Goal: Task Accomplishment & Management: Use online tool/utility

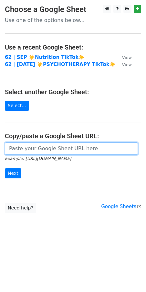
click at [58, 145] on input "url" at bounding box center [71, 148] width 133 height 12
paste input "https://docs.google.com/spreadsheets/d/1sdxAKh-jRUFZmq3O6BQI086_zfbGqMdHuF5kJZn…"
type input "https://docs.google.com/spreadsheets/d/1sdxAKh-jRUFZmq3O6BQI086_zfbGqMdHuF5kJZn…"
click at [5, 168] on input "Next" at bounding box center [13, 173] width 17 height 10
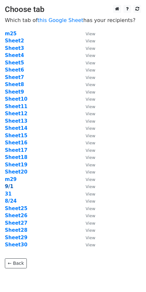
click at [9, 187] on strong "9/1" at bounding box center [9, 187] width 8 height 6
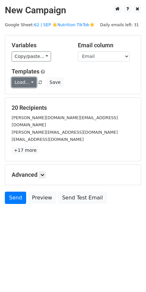
click at [23, 80] on link "Load..." at bounding box center [24, 82] width 25 height 10
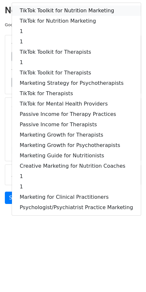
click at [47, 14] on link "TikTok Toolkit for Nutrition Marketing" at bounding box center [76, 11] width 129 height 10
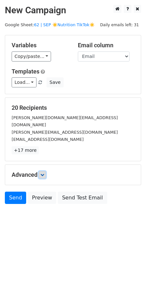
click at [46, 171] on link at bounding box center [42, 174] width 7 height 7
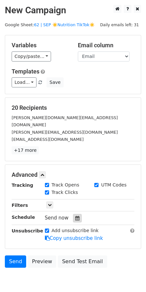
click at [77, 214] on div at bounding box center [77, 218] width 9 height 8
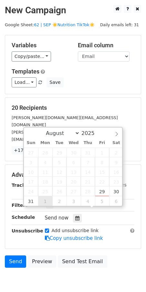
type input "2025-09-01 12:00"
select select "8"
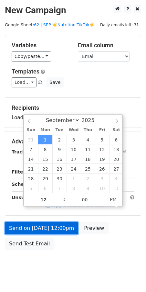
click at [45, 225] on link "Send on Sep 1 at 12:00pm" at bounding box center [41, 228] width 73 height 12
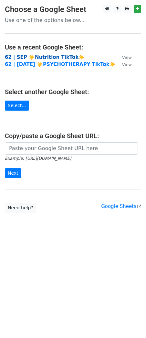
click at [58, 58] on strong "62 | SEP ☀️Nutrition TikTok☀️" at bounding box center [45, 57] width 80 height 6
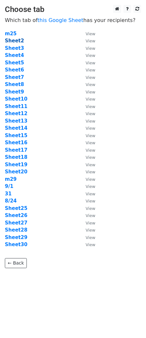
click at [14, 38] on strong "Sheet2" at bounding box center [14, 41] width 19 height 6
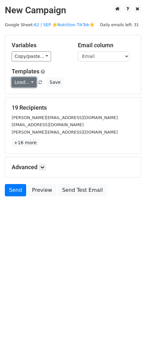
click at [24, 82] on link "Load..." at bounding box center [24, 82] width 25 height 10
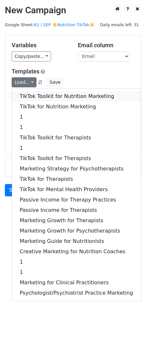
click at [27, 100] on link "TikTok Toolkit for Nutrition Marketing" at bounding box center [76, 96] width 129 height 10
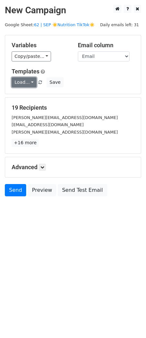
click at [25, 82] on link "Load..." at bounding box center [24, 82] width 25 height 10
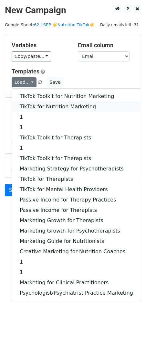
click at [28, 106] on link "TikTok for Nutrition Marketing" at bounding box center [76, 107] width 129 height 10
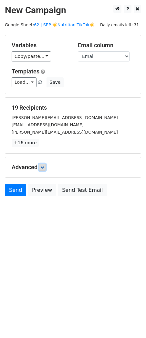
click at [44, 165] on icon at bounding box center [42, 167] width 4 height 4
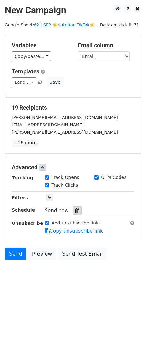
click at [75, 210] on icon at bounding box center [77, 210] width 4 height 5
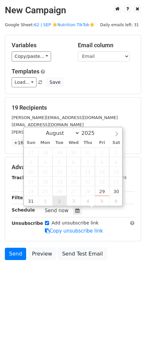
type input "2025-09-02 12:00"
select select "8"
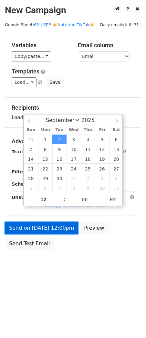
click at [51, 227] on link "Send on Sep 2 at 12:00pm" at bounding box center [41, 228] width 73 height 12
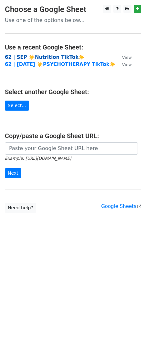
click at [43, 58] on strong "62 | SEP ☀️Nutrition TikTok☀️" at bounding box center [45, 57] width 80 height 6
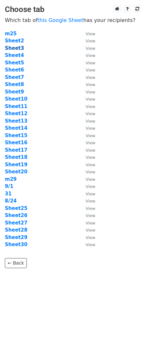
click at [19, 48] on strong "Sheet3" at bounding box center [14, 48] width 19 height 6
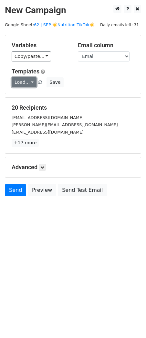
click at [22, 81] on link "Load..." at bounding box center [24, 82] width 25 height 10
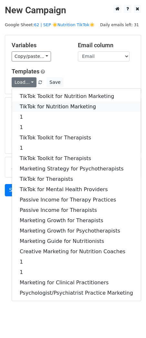
click at [24, 102] on link "TikTok for Nutrition Marketing" at bounding box center [76, 107] width 129 height 10
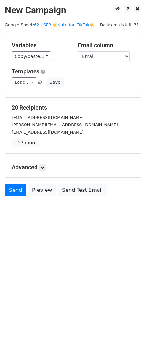
click at [41, 171] on div "Advanced Tracking Track Opens UTM Codes Track Clicks Filters Only include sprea…" at bounding box center [73, 167] width 136 height 20
click at [44, 166] on icon at bounding box center [42, 167] width 4 height 4
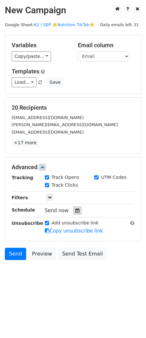
click at [73, 211] on div at bounding box center [77, 211] width 9 height 8
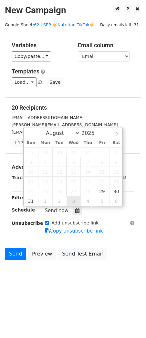
type input "2025-09-03 12:00"
select select "8"
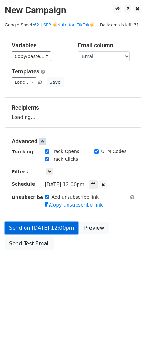
click at [59, 225] on link "Send on Sep 3 at 12:00pm" at bounding box center [41, 228] width 73 height 12
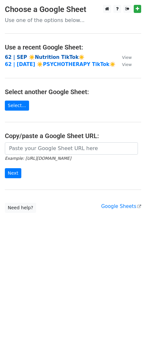
click at [59, 56] on strong "62 | SEP ☀️Nutrition TikTok☀️" at bounding box center [45, 57] width 80 height 6
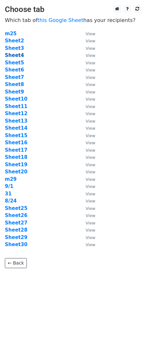
click at [18, 56] on strong "Sheet4" at bounding box center [14, 55] width 19 height 6
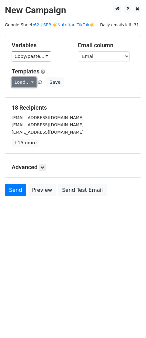
click at [22, 81] on link "Load..." at bounding box center [24, 82] width 25 height 10
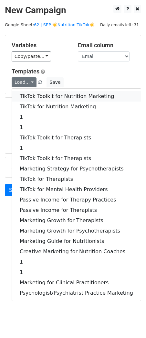
click at [23, 94] on link "TikTok Toolkit for Nutrition Marketing" at bounding box center [76, 96] width 129 height 10
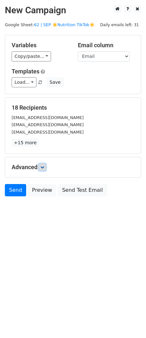
click at [44, 166] on icon at bounding box center [42, 167] width 4 height 4
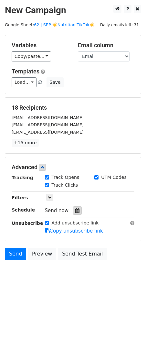
click at [77, 211] on div at bounding box center [77, 211] width 9 height 8
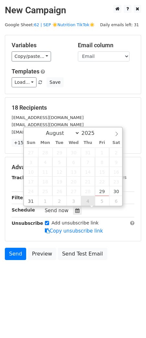
type input "2025-09-04 12:00"
select select "8"
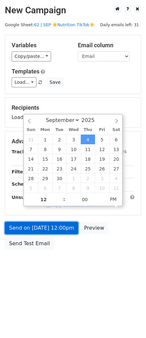
click at [62, 226] on link "Send on Sep 4 at 12:00pm" at bounding box center [41, 228] width 73 height 12
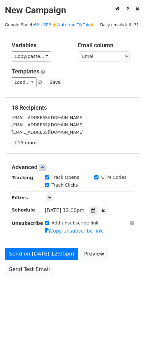
click at [21, 276] on div "Send on Sep 4 at 12:00pm Preview Send Test Email" at bounding box center [73, 263] width 146 height 31
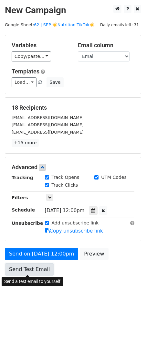
click at [25, 273] on link "Send Test Email" at bounding box center [29, 269] width 49 height 12
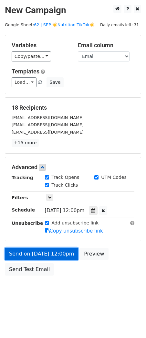
click at [36, 253] on link "Send on Sep 4 at 12:00pm" at bounding box center [41, 254] width 73 height 12
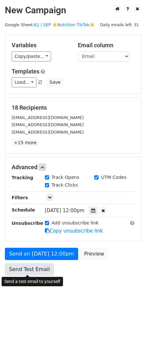
click at [34, 270] on link "Send Test Email" at bounding box center [29, 269] width 49 height 12
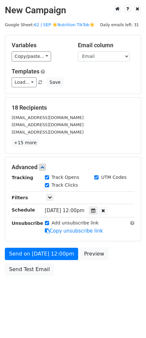
click at [39, 244] on form "Variables Copy/paste... {{Name}} {{Email}} Email column Name Email Templates Lo…" at bounding box center [73, 157] width 137 height 244
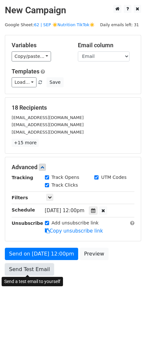
click at [39, 271] on link "Send Test Email" at bounding box center [29, 269] width 49 height 12
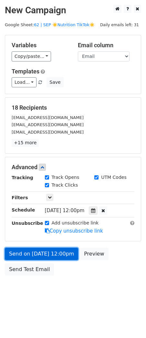
click at [39, 252] on link "Send on Sep 4 at 12:00pm" at bounding box center [41, 254] width 73 height 12
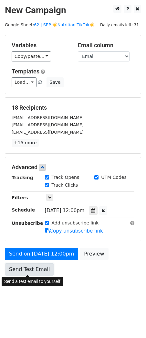
click at [39, 274] on link "Send Test Email" at bounding box center [29, 269] width 49 height 12
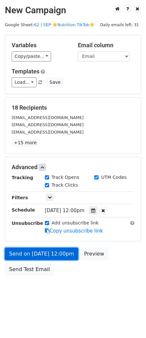
click at [52, 257] on link "Send on Sep 4 at 12:00pm" at bounding box center [41, 254] width 73 height 12
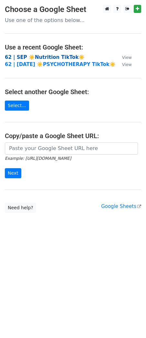
click at [53, 57] on strong "62 | SEP ☀️Nutrition TikTok☀️" at bounding box center [45, 57] width 80 height 6
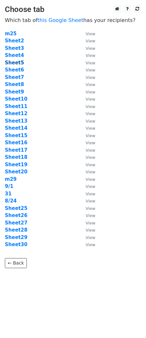
click at [20, 63] on strong "Sheet5" at bounding box center [14, 63] width 19 height 6
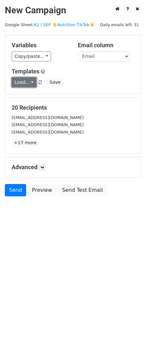
click at [24, 82] on link "Load..." at bounding box center [24, 82] width 25 height 10
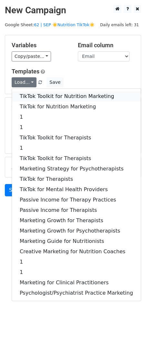
click at [33, 95] on link "TikTok Toolkit for Nutrition Marketing" at bounding box center [76, 96] width 129 height 10
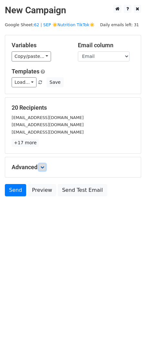
click at [45, 169] on link at bounding box center [42, 167] width 7 height 7
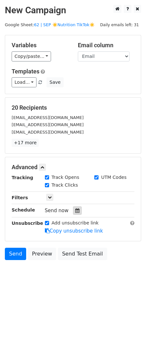
click at [76, 212] on icon at bounding box center [77, 210] width 4 height 5
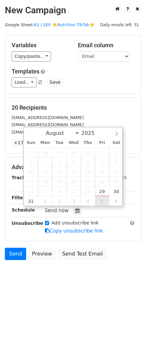
type input "2025-09-05 12:00"
select select "8"
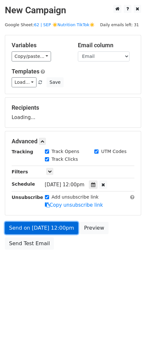
click at [61, 227] on link "Send on Sep 5 at 12:00pm" at bounding box center [41, 228] width 73 height 12
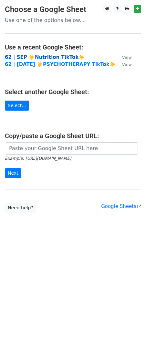
click at [50, 59] on strong "62 | SEP ☀️Nutrition TikTok☀️" at bounding box center [45, 57] width 80 height 6
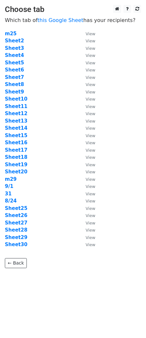
click at [18, 73] on td "Sheet6" at bounding box center [42, 69] width 74 height 7
click at [19, 71] on strong "Sheet6" at bounding box center [14, 70] width 19 height 6
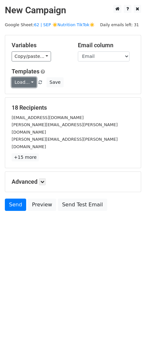
click at [29, 81] on link "Load..." at bounding box center [24, 82] width 25 height 10
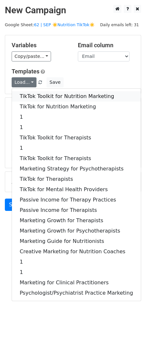
click at [29, 96] on link "TikTok Toolkit for Nutrition Marketing" at bounding box center [76, 96] width 129 height 10
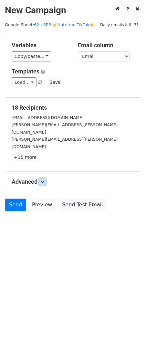
click at [45, 178] on link at bounding box center [42, 181] width 7 height 7
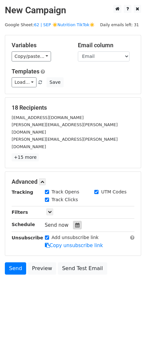
click at [73, 221] on div at bounding box center [77, 225] width 9 height 8
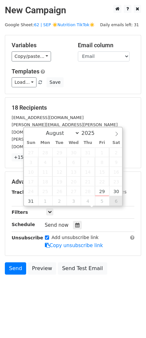
type input "[DATE] 12:00"
select select "8"
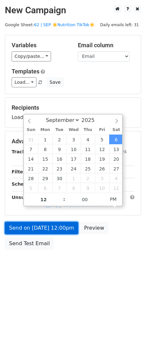
click at [61, 226] on link "Send on [DATE] 12:00pm" at bounding box center [41, 228] width 73 height 12
